Goal: Transaction & Acquisition: Purchase product/service

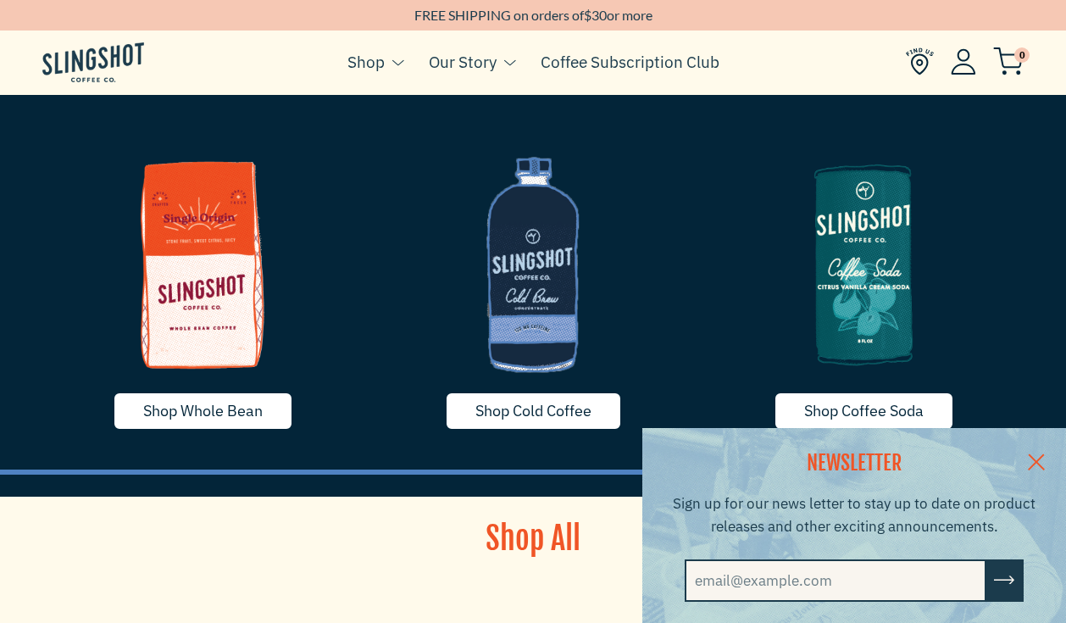
click at [1038, 442] on link at bounding box center [1036, 460] width 59 height 65
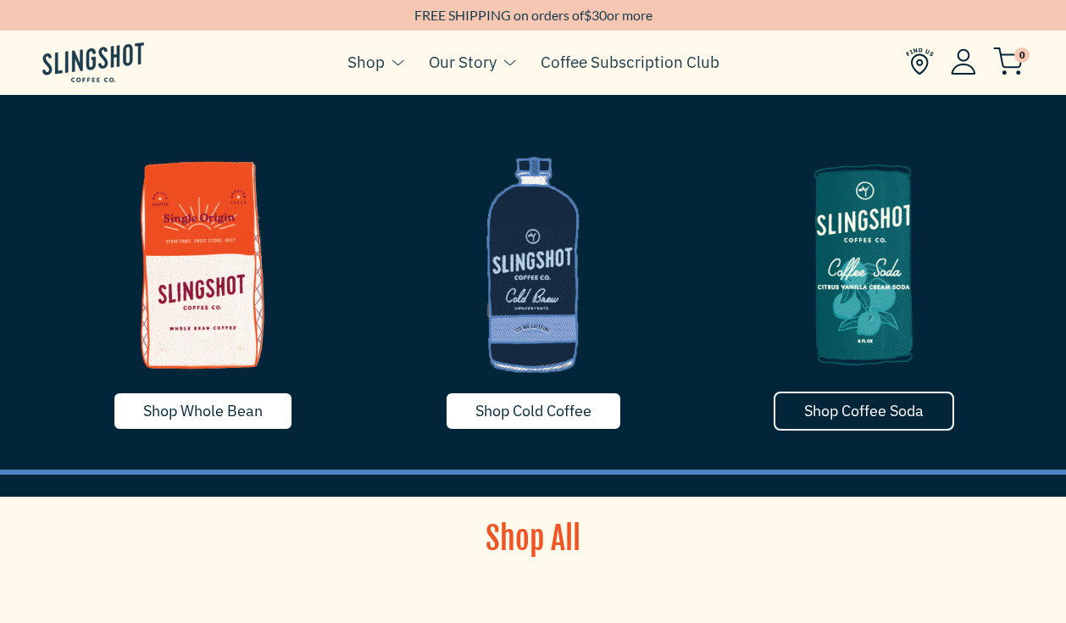
click at [825, 420] on link "Shop Coffee Soda" at bounding box center [864, 411] width 181 height 39
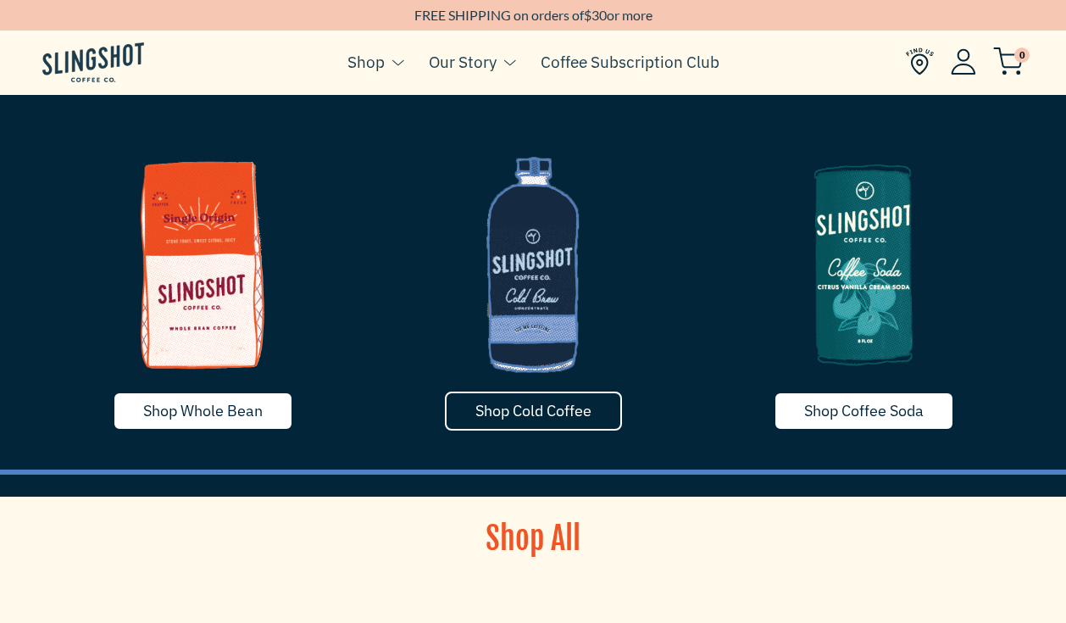
click at [510, 409] on span "Shop Cold Coffee" at bounding box center [534, 410] width 116 height 19
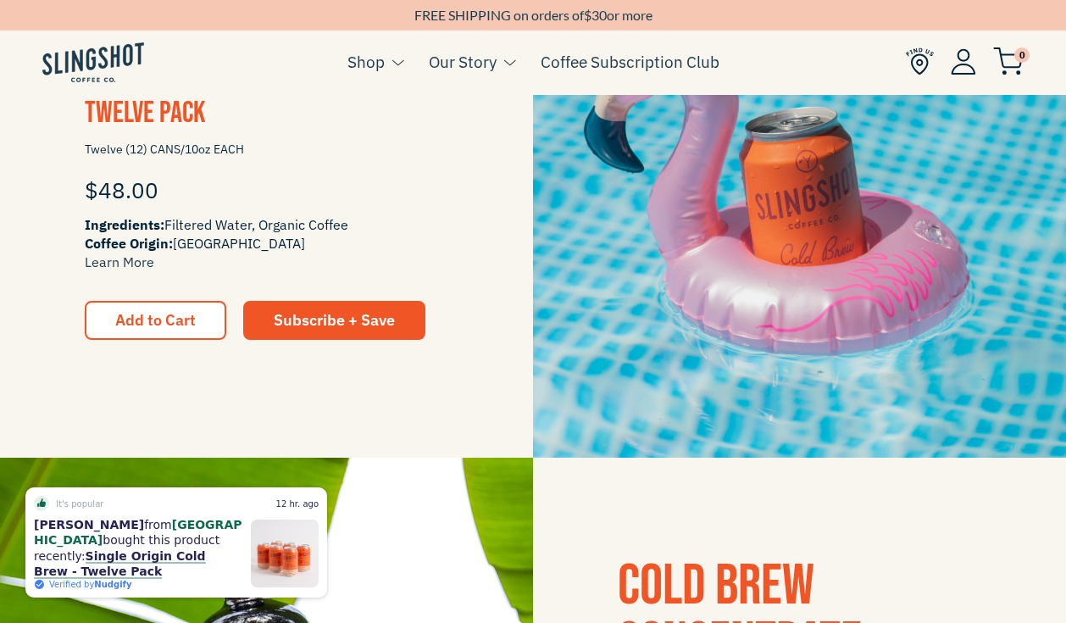
scroll to position [1531, 0]
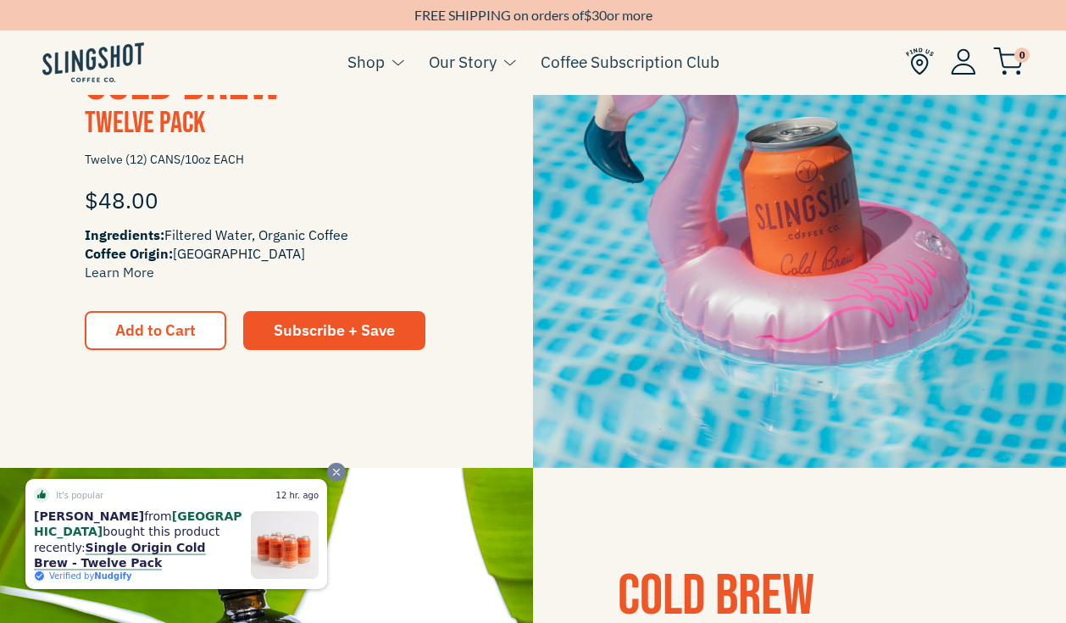
click at [335, 473] on icon "Close" at bounding box center [337, 472] width 12 height 12
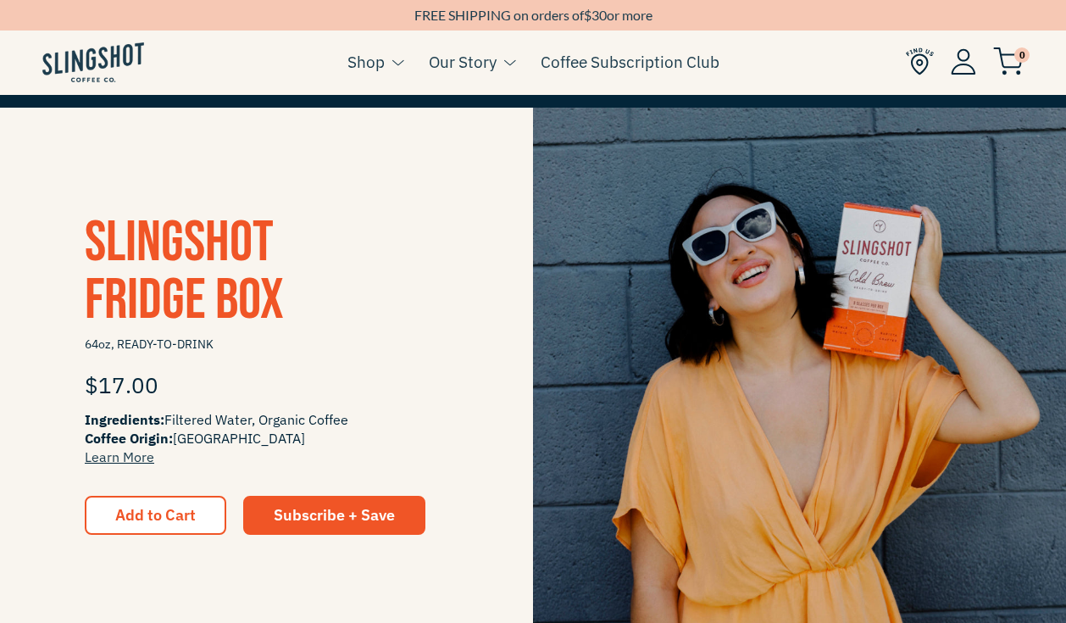
scroll to position [300, 0]
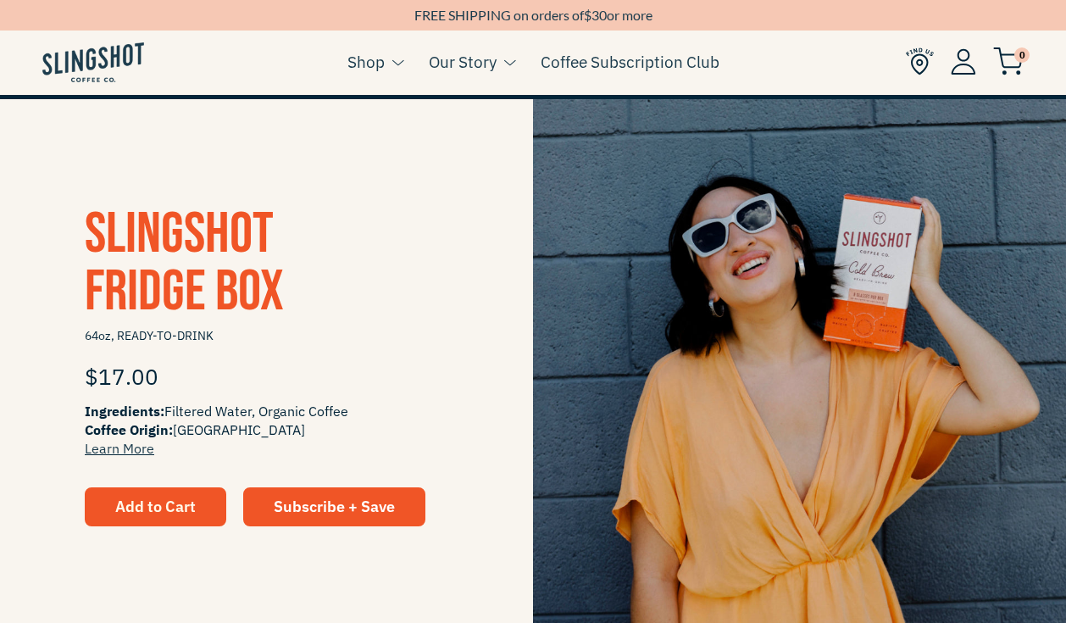
click at [139, 506] on span "Add to Cart" at bounding box center [155, 506] width 81 height 19
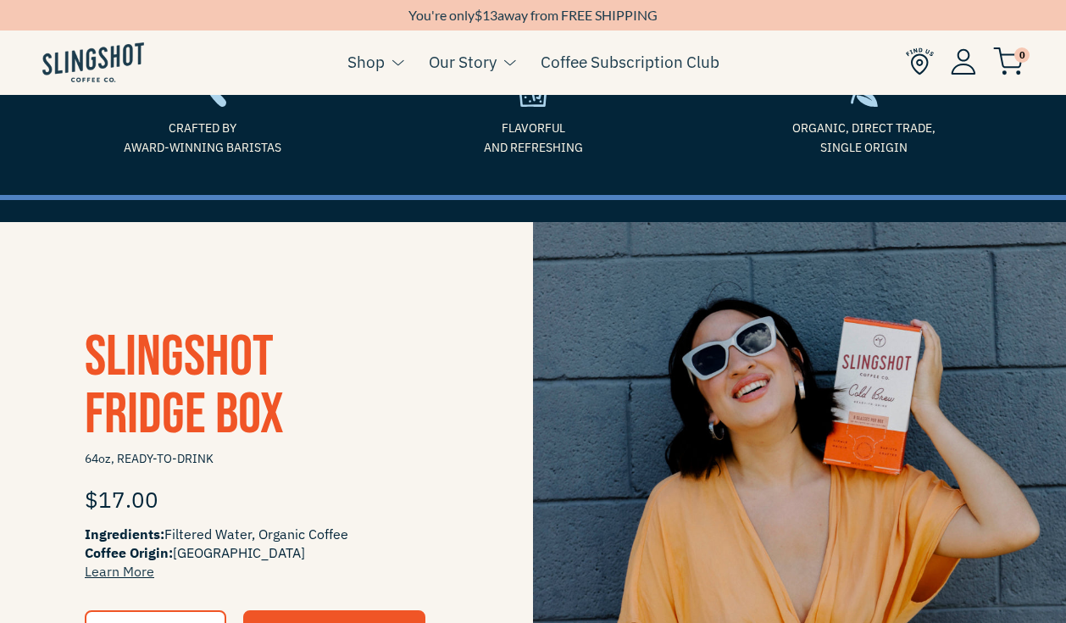
scroll to position [431, 0]
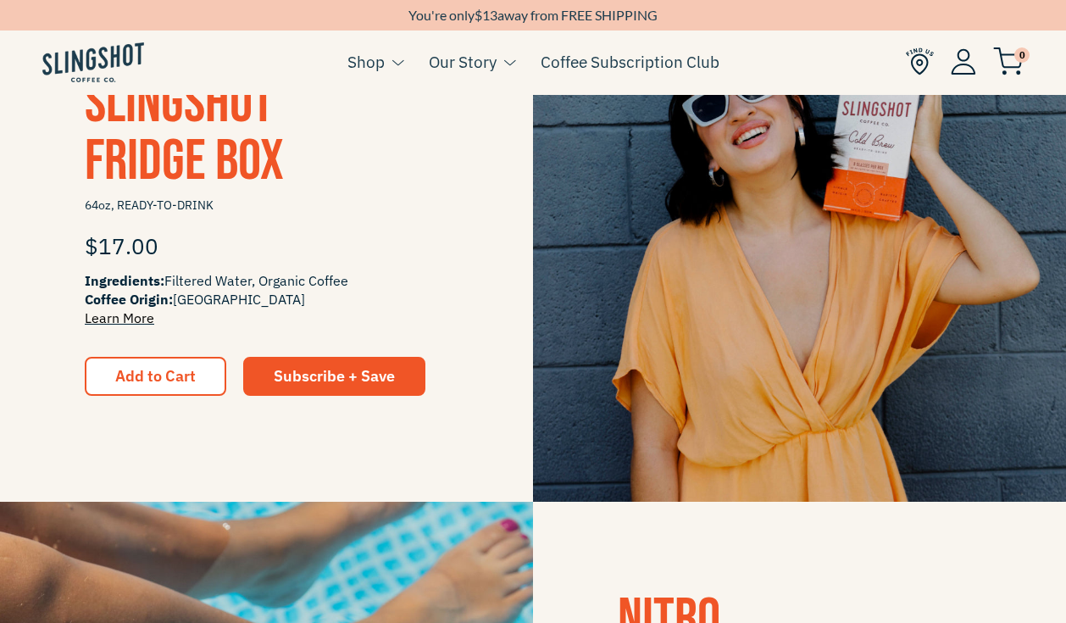
click at [136, 316] on link "Learn More" at bounding box center [120, 317] width 70 height 17
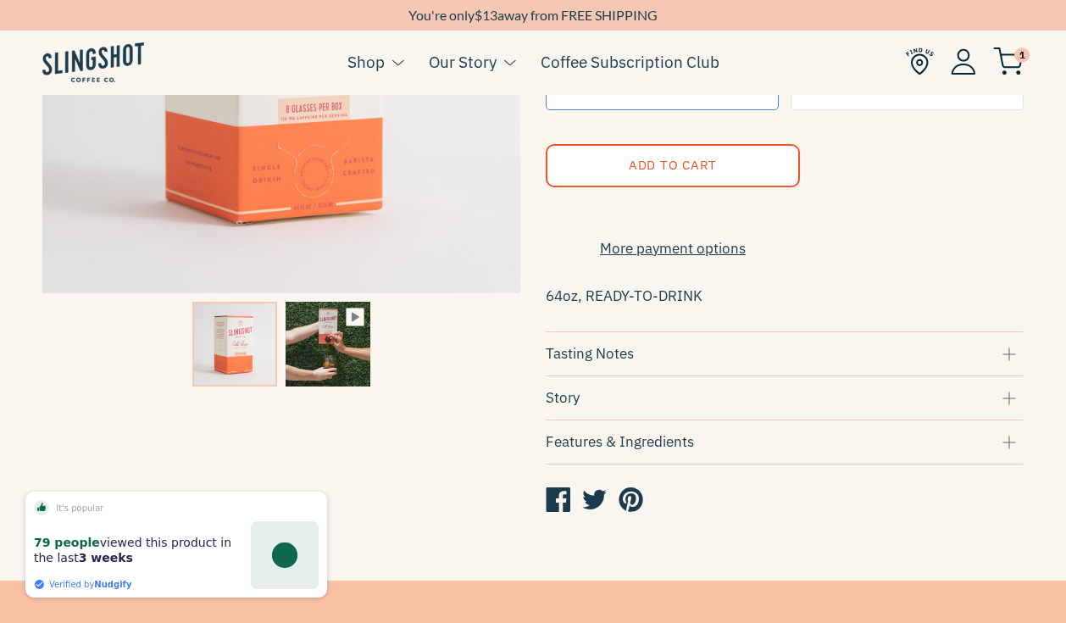
scroll to position [347, 0]
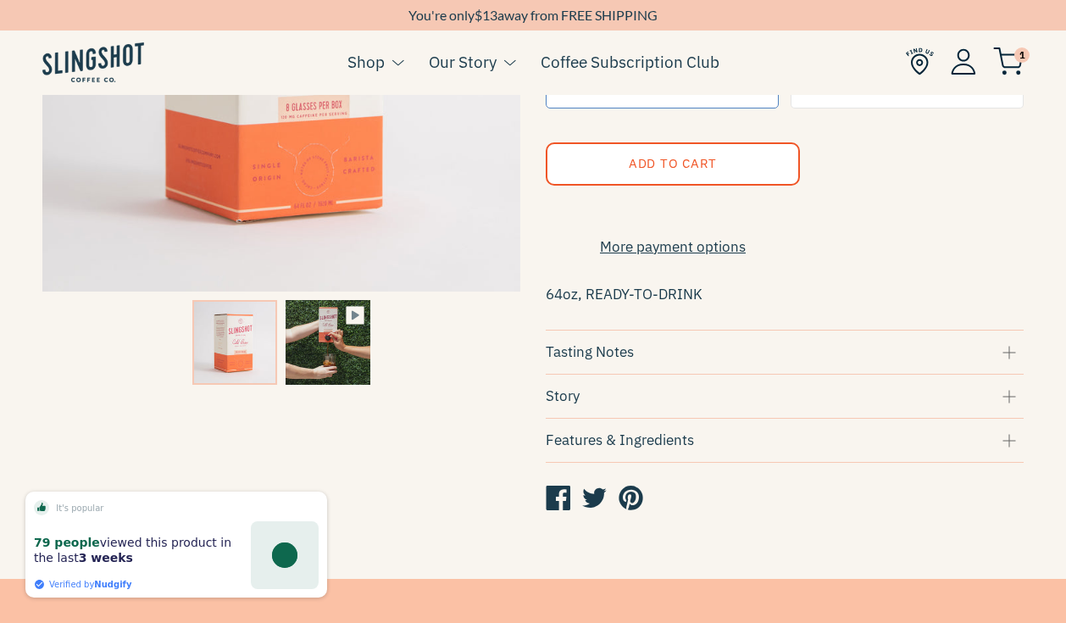
click at [663, 360] on div "Tasting Notes" at bounding box center [785, 352] width 478 height 23
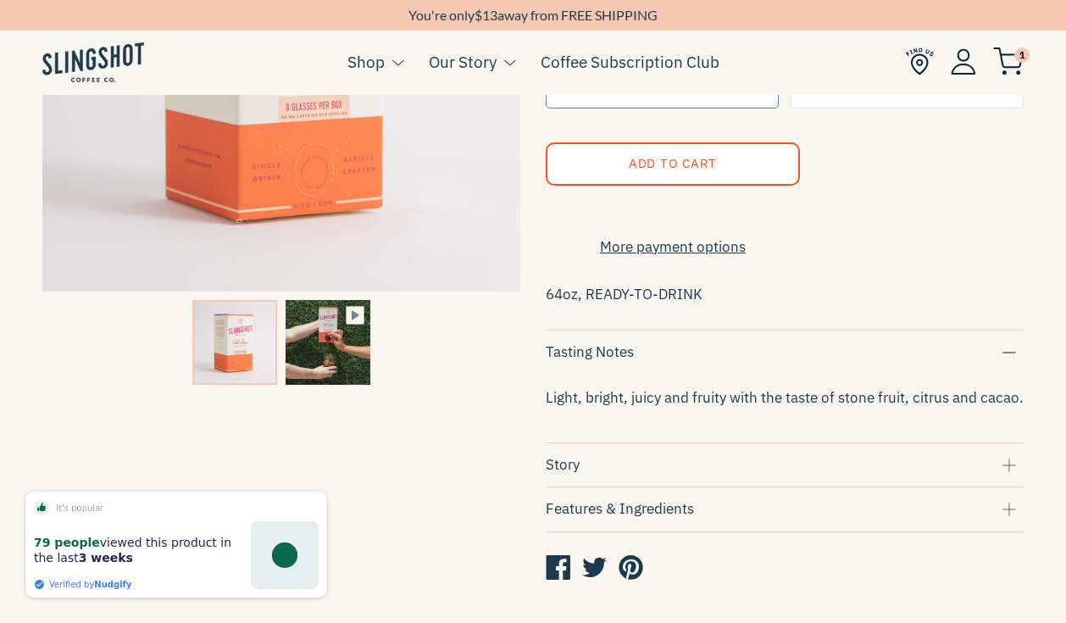
click at [658, 470] on div "Story" at bounding box center [785, 464] width 478 height 23
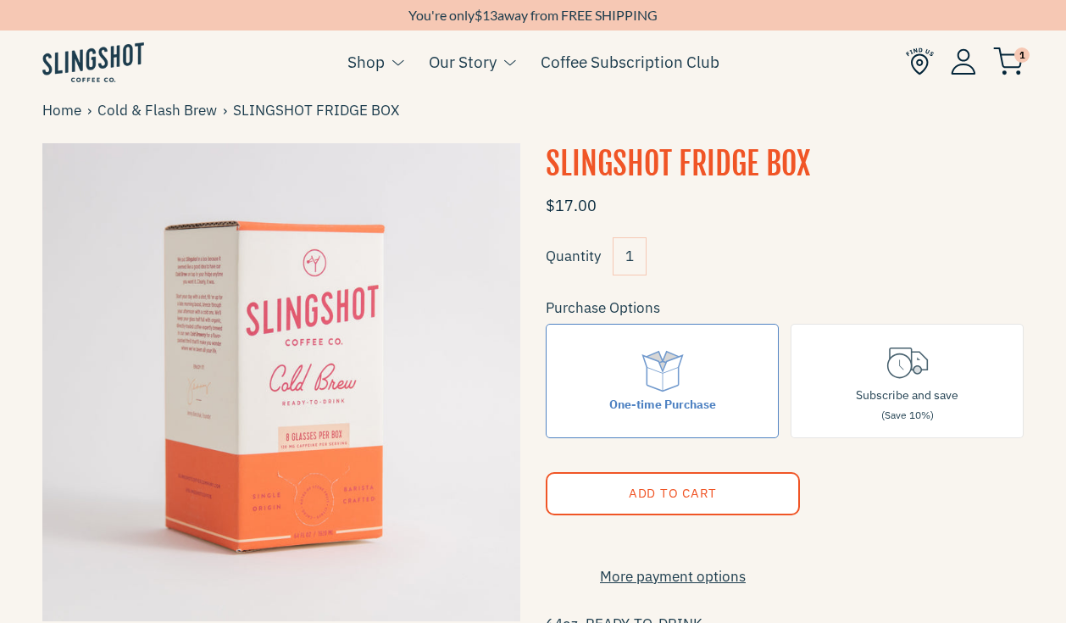
scroll to position [25, 0]
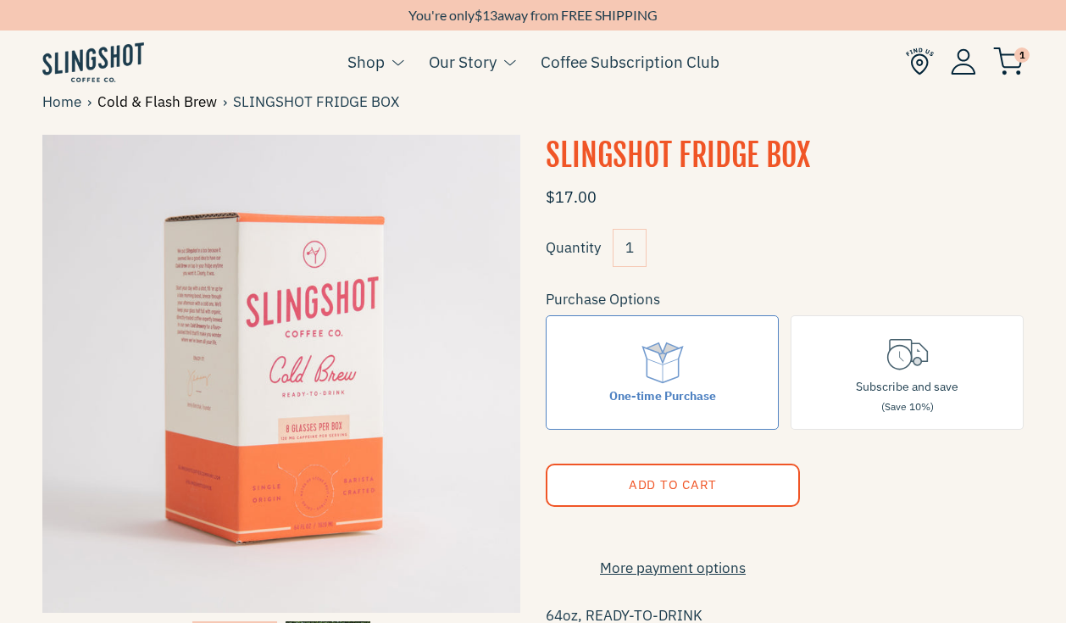
click at [155, 101] on link "Cold & Flash Brew" at bounding box center [159, 102] width 125 height 23
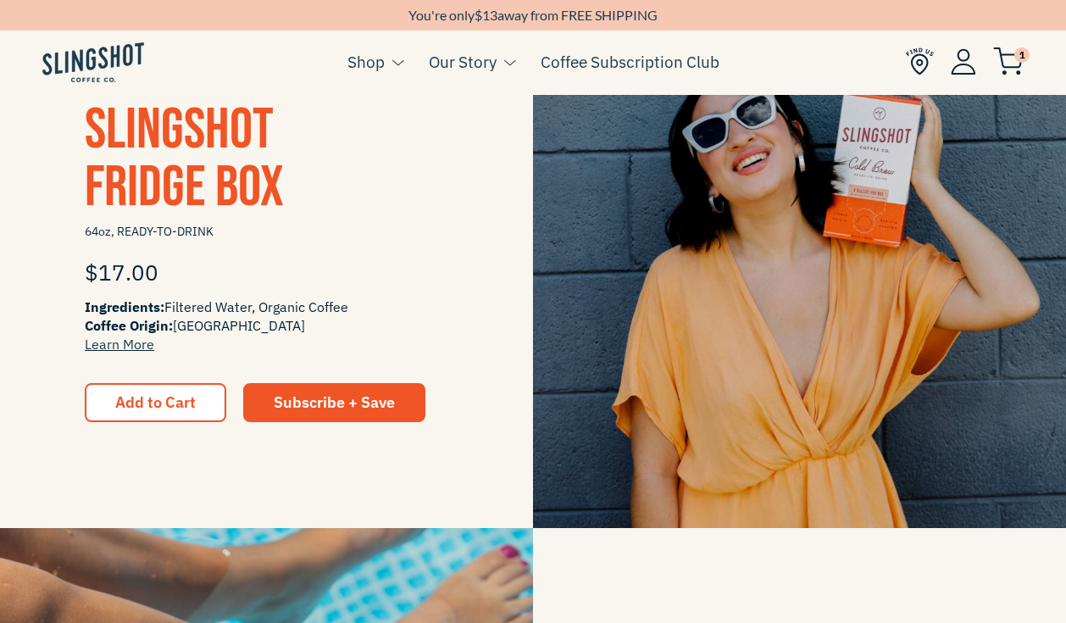
scroll to position [320, 0]
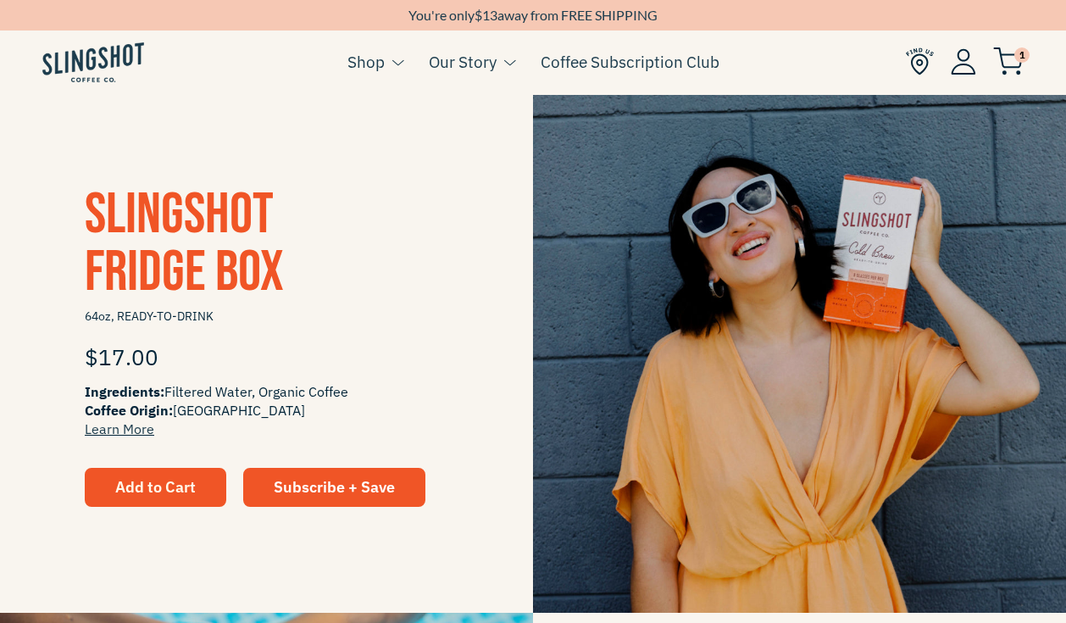
click at [175, 482] on span "Add to Cart" at bounding box center [155, 486] width 81 height 19
